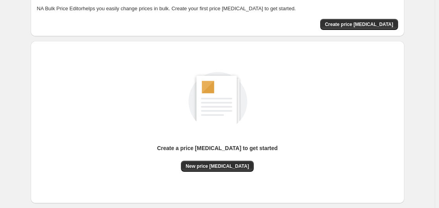
scroll to position [79, 0]
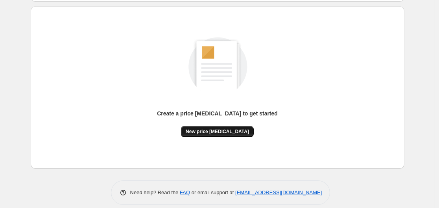
click at [222, 127] on button "New price change job" at bounding box center [217, 131] width 73 height 11
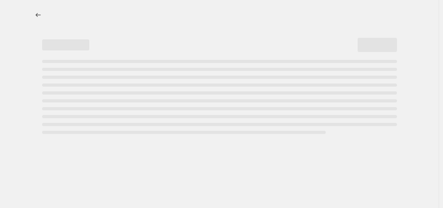
select select "percentage"
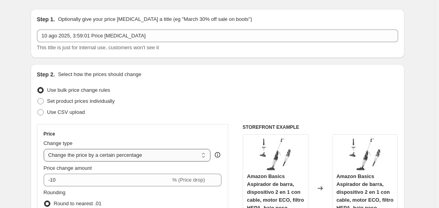
scroll to position [39, 0]
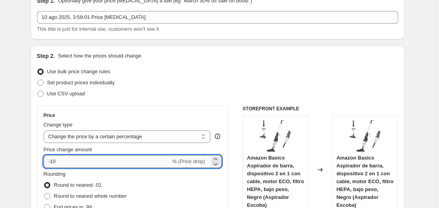
click at [101, 157] on input "-10" at bounding box center [107, 161] width 127 height 13
type input "-1"
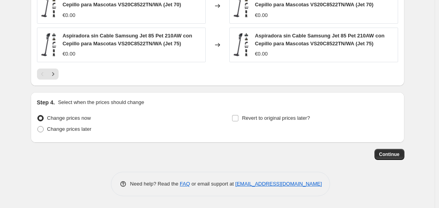
scroll to position [616, 0]
type input "-25"
click at [390, 155] on span "Continue" at bounding box center [390, 154] width 20 height 6
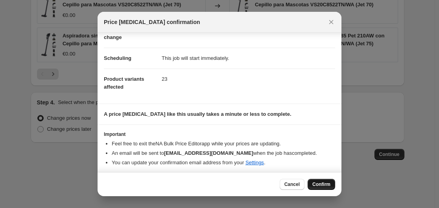
scroll to position [51, 0]
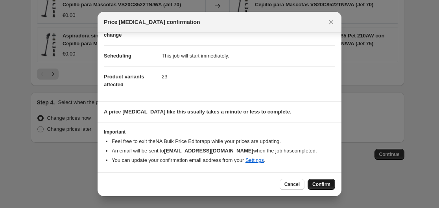
click at [324, 185] on span "Confirm" at bounding box center [322, 184] width 18 height 6
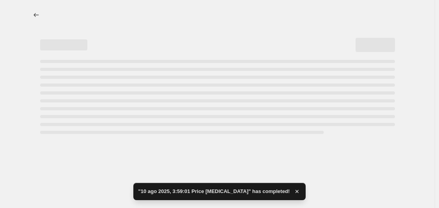
select select "percentage"
